Goal: Find specific page/section: Find specific page/section

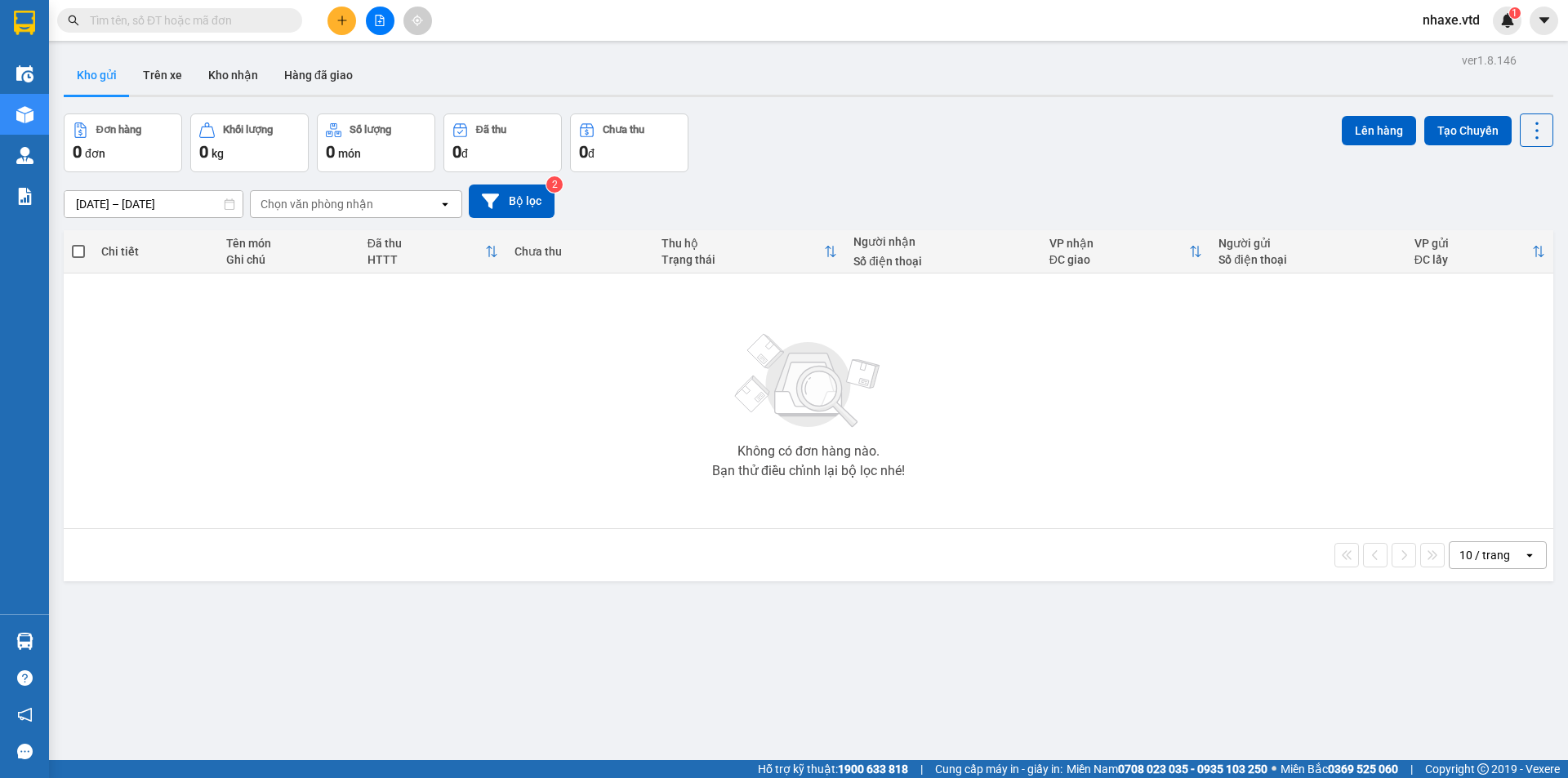
click at [248, 21] on input "text" at bounding box center [186, 20] width 193 height 18
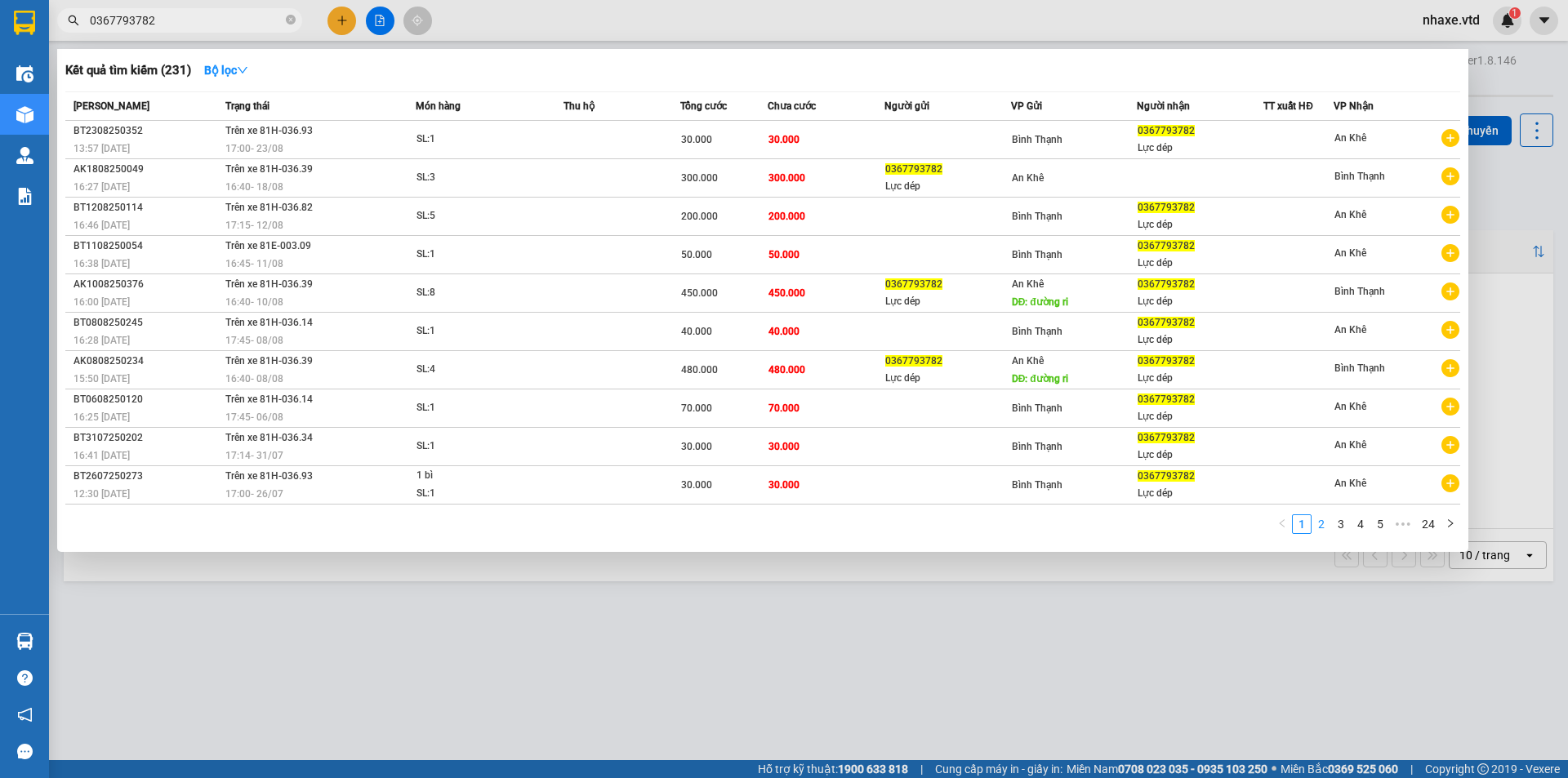
click at [1325, 522] on link "2" at bounding box center [1321, 524] width 18 height 18
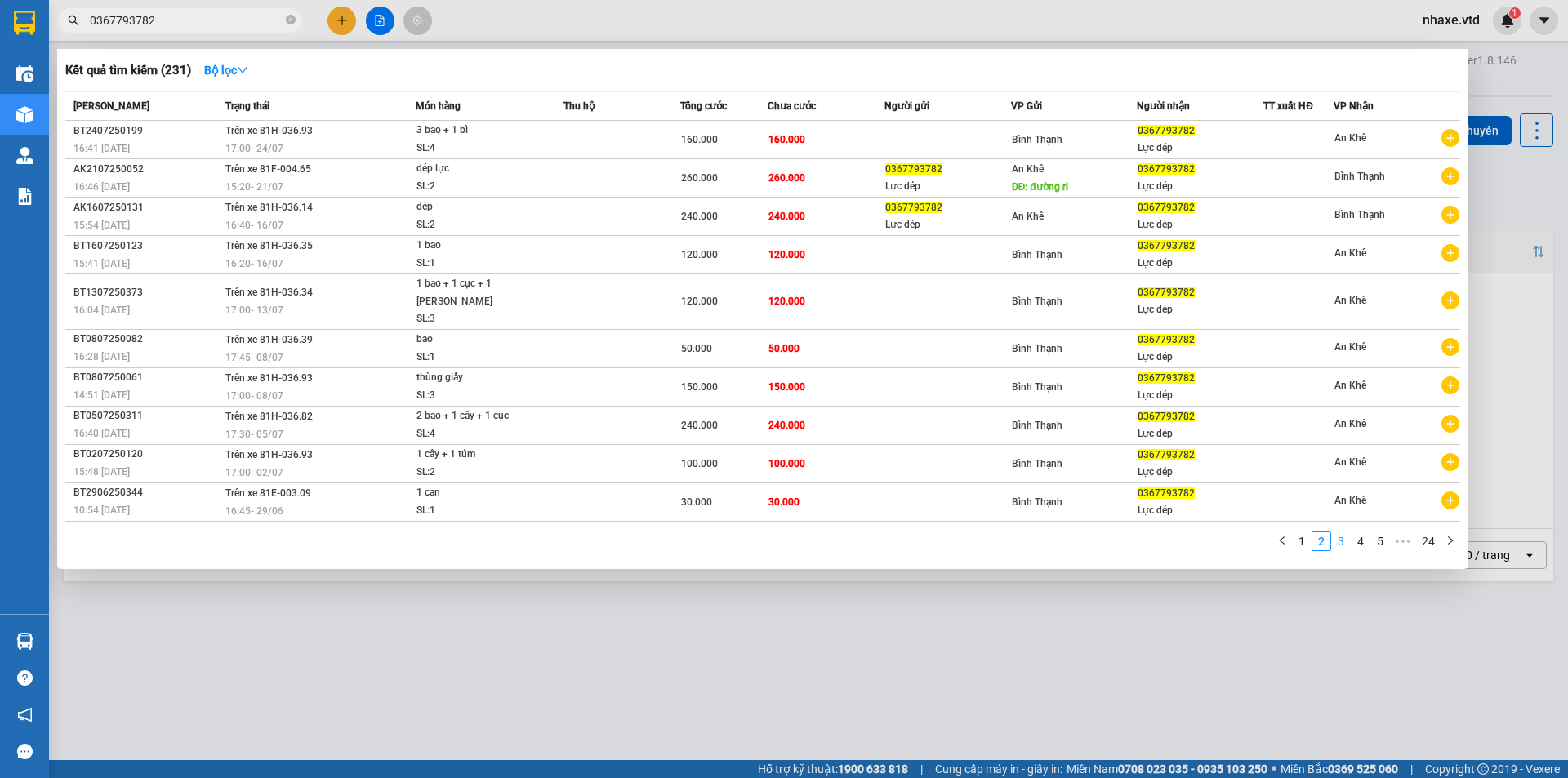
click at [1340, 532] on link "3" at bounding box center [1341, 540] width 18 height 18
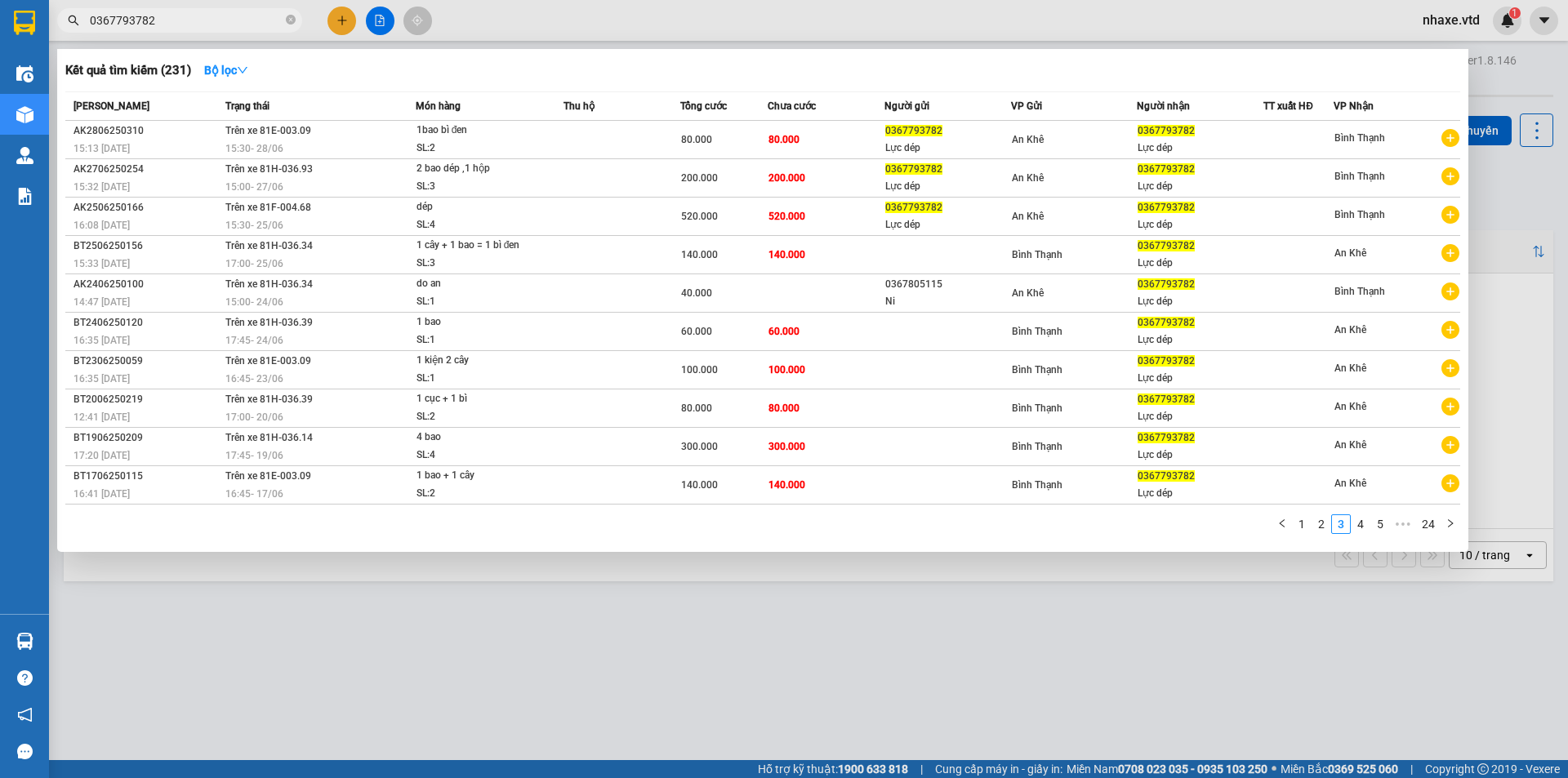
click at [225, 28] on input "0367793782" at bounding box center [186, 20] width 193 height 18
type input "0"
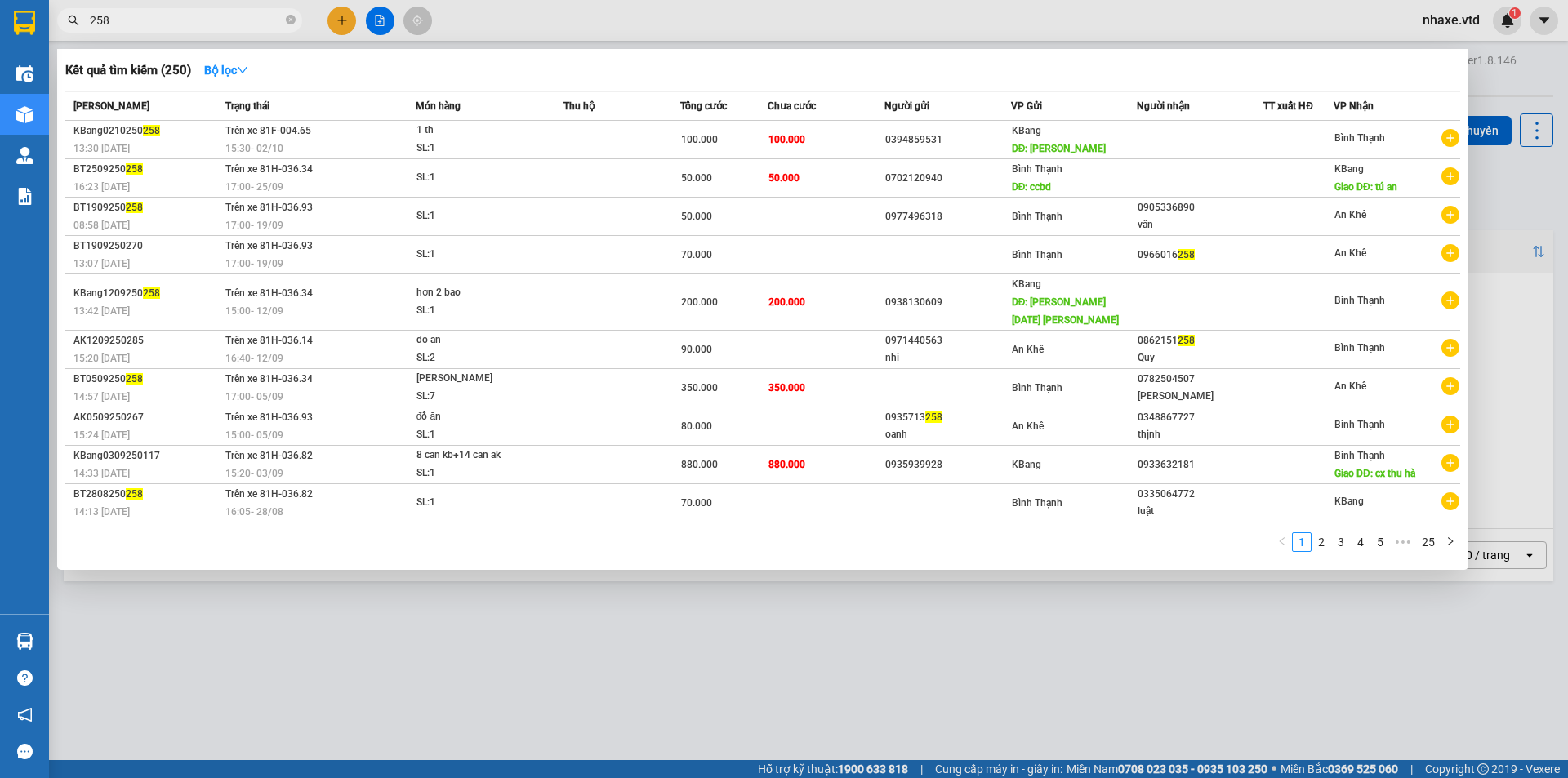
drag, startPoint x: 225, startPoint y: 28, endPoint x: 245, endPoint y: 28, distance: 20.0
click at [228, 28] on input "258" at bounding box center [186, 20] width 193 height 18
type input "258"
